Goal: Task Accomplishment & Management: Manage account settings

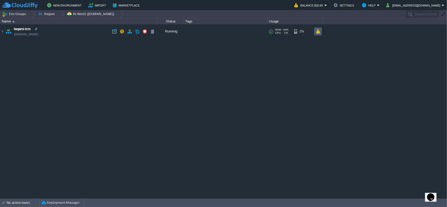
click at [319, 33] on button "button" at bounding box center [318, 31] width 4 height 5
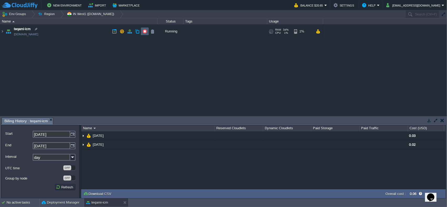
click at [143, 30] on button "button" at bounding box center [145, 31] width 5 height 5
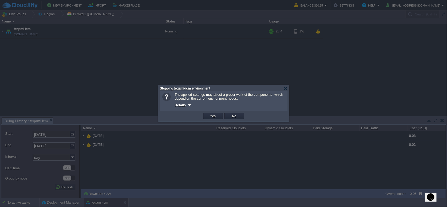
click at [187, 106] on div "Details" at bounding box center [230, 105] width 110 height 6
click at [189, 106] on div at bounding box center [190, 105] width 4 height 4
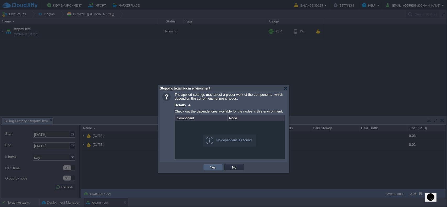
click at [214, 165] on td "Yes" at bounding box center [213, 167] width 20 height 6
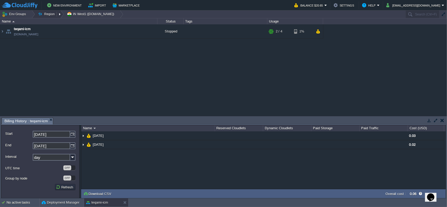
click at [50, 13] on button "Region" at bounding box center [47, 13] width 19 height 7
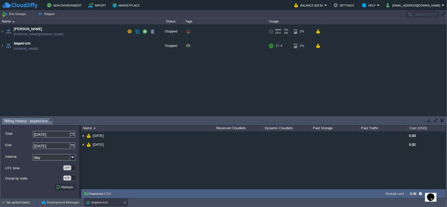
click at [17, 30] on span "[PERSON_NAME]" at bounding box center [28, 28] width 28 height 5
click at [318, 46] on button "button" at bounding box center [318, 46] width 4 height 5
click at [320, 33] on button "button" at bounding box center [318, 31] width 4 height 5
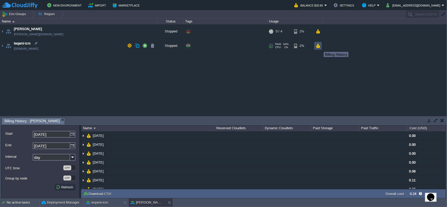
click at [320, 47] on button "button" at bounding box center [318, 46] width 4 height 5
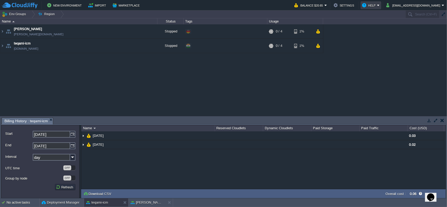
click at [377, 6] on button "Help" at bounding box center [370, 5] width 15 height 6
click at [50, 15] on button "Region" at bounding box center [47, 13] width 19 height 7
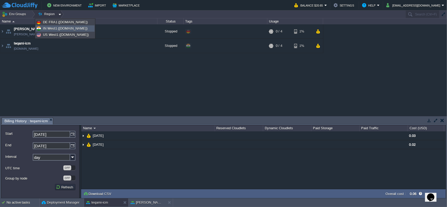
click at [82, 30] on span "IN West1 ([DOMAIN_NAME])" at bounding box center [65, 28] width 45 height 4
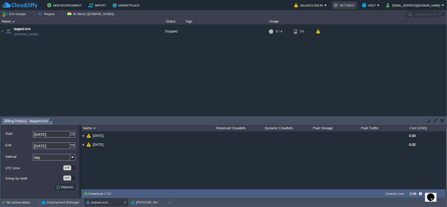
click at [356, 8] on button "Settings" at bounding box center [345, 5] width 22 height 6
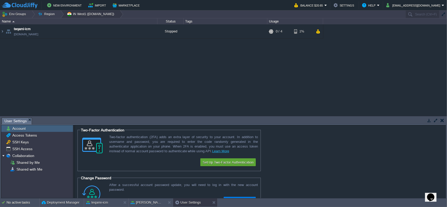
click at [81, 15] on button "IN West1 ([DOMAIN_NAME])" at bounding box center [91, 13] width 49 height 7
click at [18, 15] on button "Env Groups" at bounding box center [15, 13] width 26 height 7
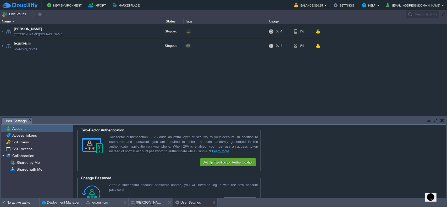
click at [30, 6] on img at bounding box center [20, 5] width 36 height 7
click at [356, 6] on button "Settings" at bounding box center [345, 5] width 22 height 6
click at [128, 31] on button "button" at bounding box center [129, 31] width 5 height 5
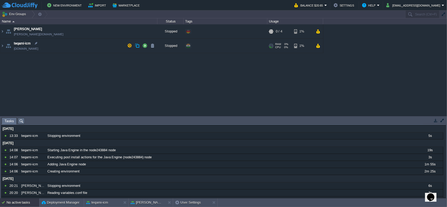
click at [28, 43] on span "teqami-icm" at bounding box center [22, 43] width 17 height 5
click at [130, 45] on button "button" at bounding box center [129, 45] width 5 height 5
click at [325, 5] on button "Balance $20.65" at bounding box center [310, 5] width 30 height 6
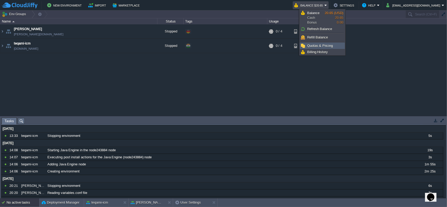
click at [325, 44] on span "Quotas & Pricing" at bounding box center [320, 46] width 26 height 4
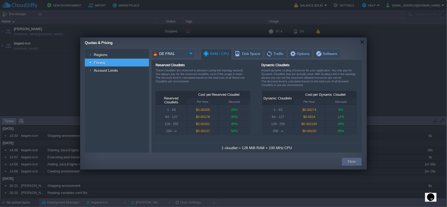
click at [190, 54] on img at bounding box center [191, 53] width 8 height 9
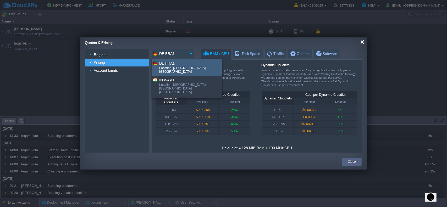
click at [364, 42] on div at bounding box center [363, 42] width 4 height 4
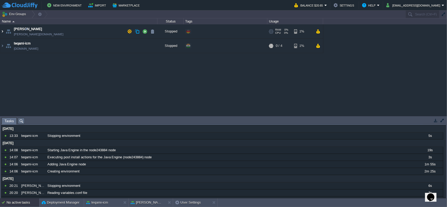
click at [3, 32] on img at bounding box center [2, 31] width 4 height 14
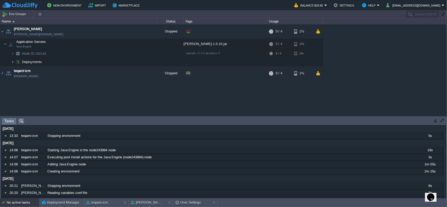
click at [13, 63] on img at bounding box center [12, 62] width 3 height 8
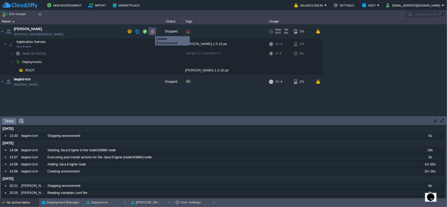
click at [153, 32] on button "button" at bounding box center [152, 31] width 5 height 5
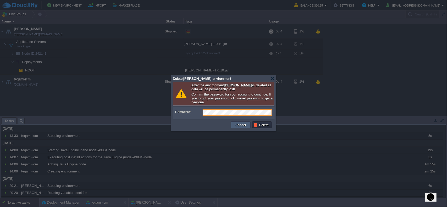
click at [240, 126] on button "Cancel" at bounding box center [241, 125] width 14 height 5
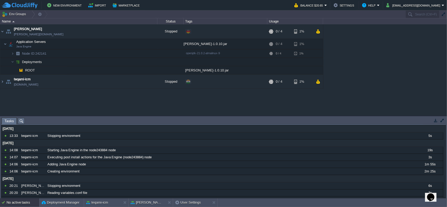
click at [10, 105] on div "garby [DOMAIN_NAME] Stopped + Add to Env Group RAM 0% CPU 0% 0 / 4 1% Applicati…" at bounding box center [223, 69] width 447 height 91
click at [6, 44] on img at bounding box center [5, 44] width 3 height 10
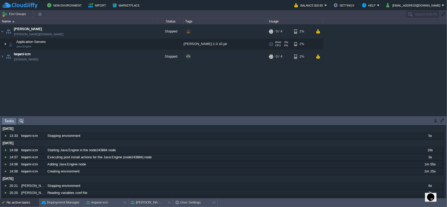
click at [5, 44] on img at bounding box center [5, 44] width 3 height 10
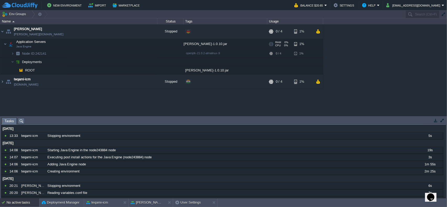
click at [37, 41] on span "Application Servers" at bounding box center [31, 42] width 31 height 4
click at [153, 33] on button "button" at bounding box center [152, 31] width 5 height 5
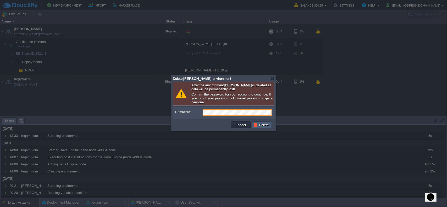
click at [267, 126] on button "Delete" at bounding box center [262, 125] width 17 height 5
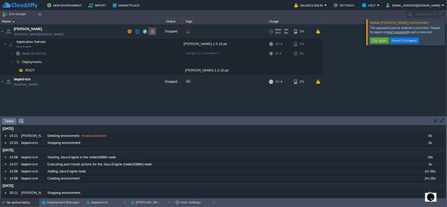
click at [150, 32] on button "button" at bounding box center [152, 31] width 5 height 5
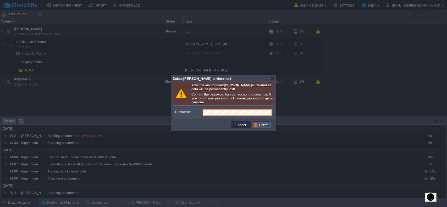
click at [267, 127] on button "Delete" at bounding box center [262, 125] width 17 height 5
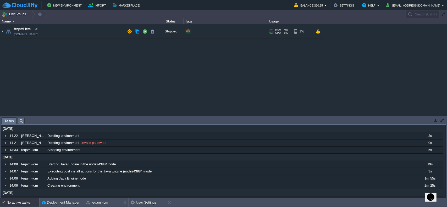
click at [2, 31] on img at bounding box center [2, 31] width 4 height 14
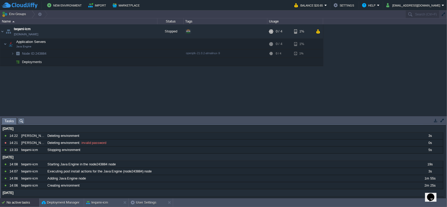
click at [228, 94] on div "teqami-icm [DOMAIN_NAME] Stopped + Add to Env Group RAM 0% CPU 0% 0 / 4 1% Appl…" at bounding box center [223, 69] width 447 height 91
click at [443, 6] on em "[EMAIL_ADDRESS][DOMAIN_NAME]" at bounding box center [416, 5] width 58 height 6
